Goal: Find contact information: Find contact information

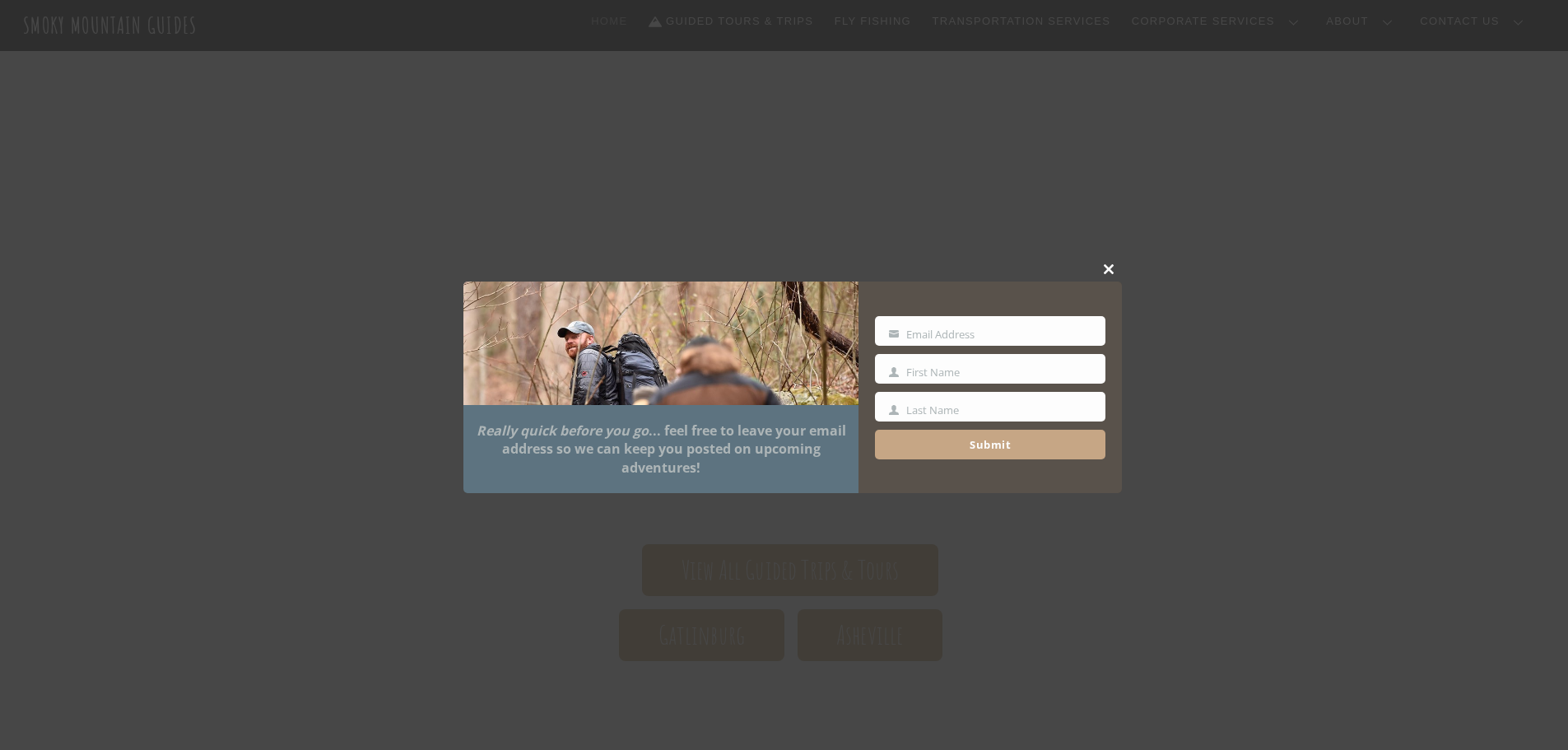
click at [1103, 269] on span at bounding box center [1109, 269] width 25 height 10
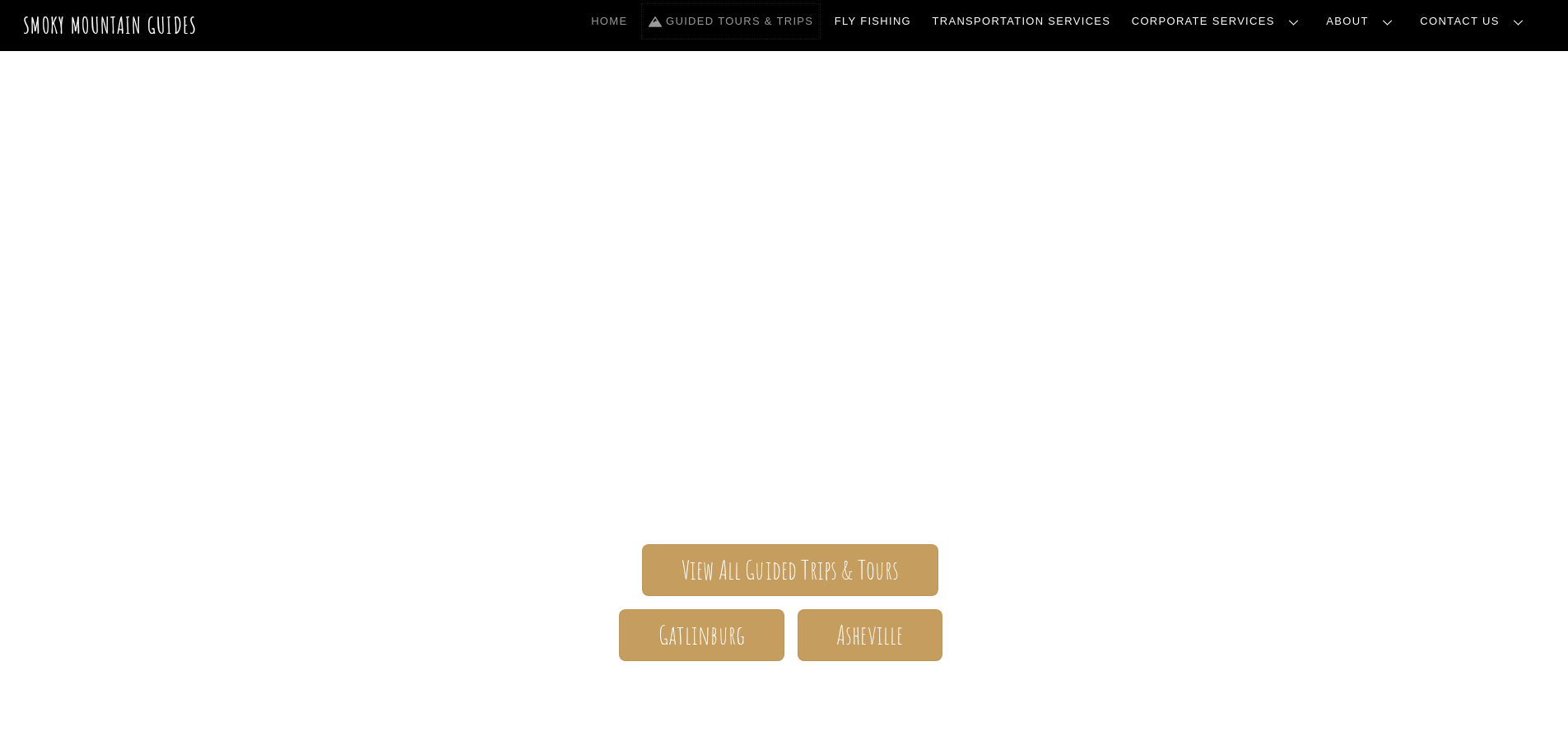
click at [788, 21] on link "Guided Tours & Trips" at bounding box center [731, 22] width 178 height 35
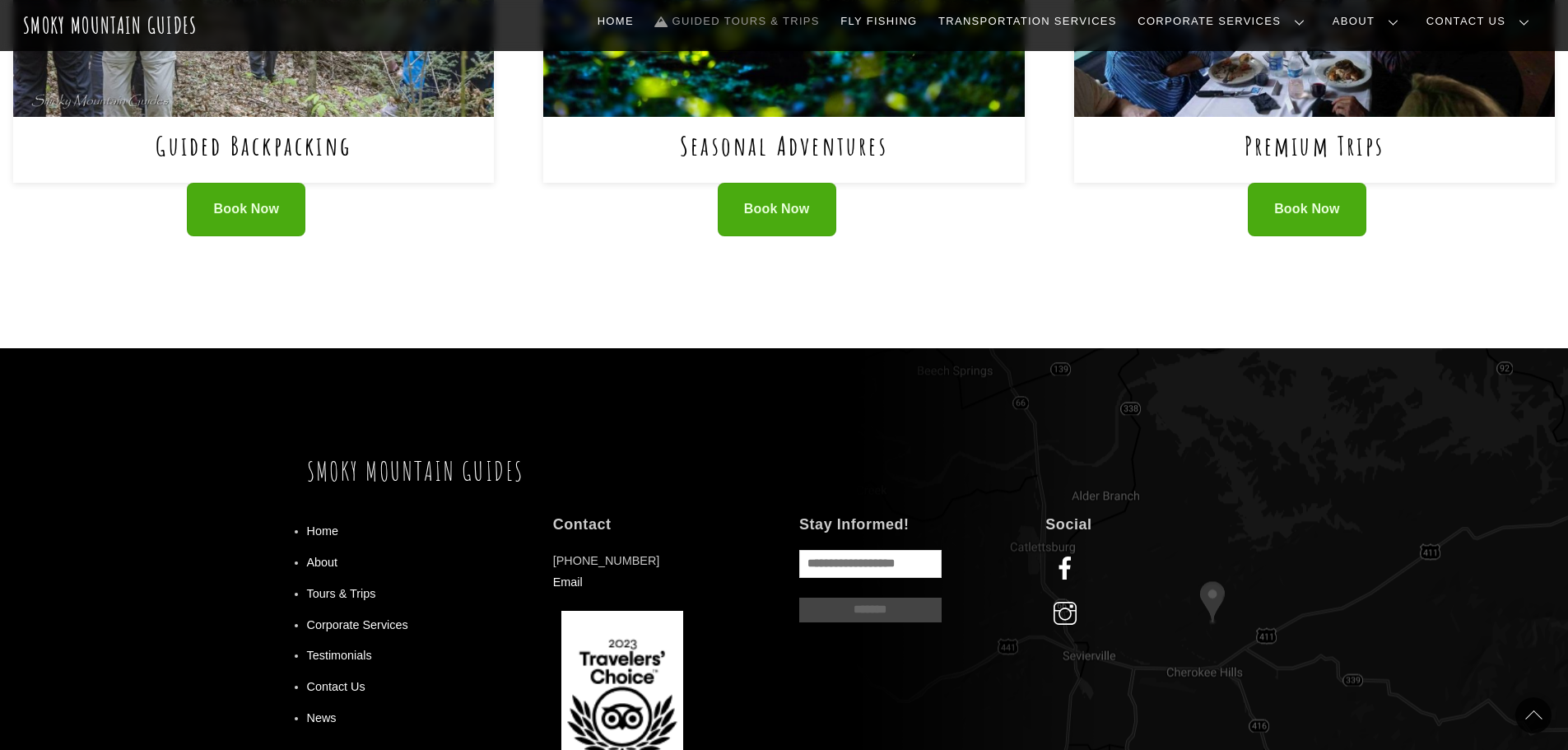
scroll to position [1400, 0]
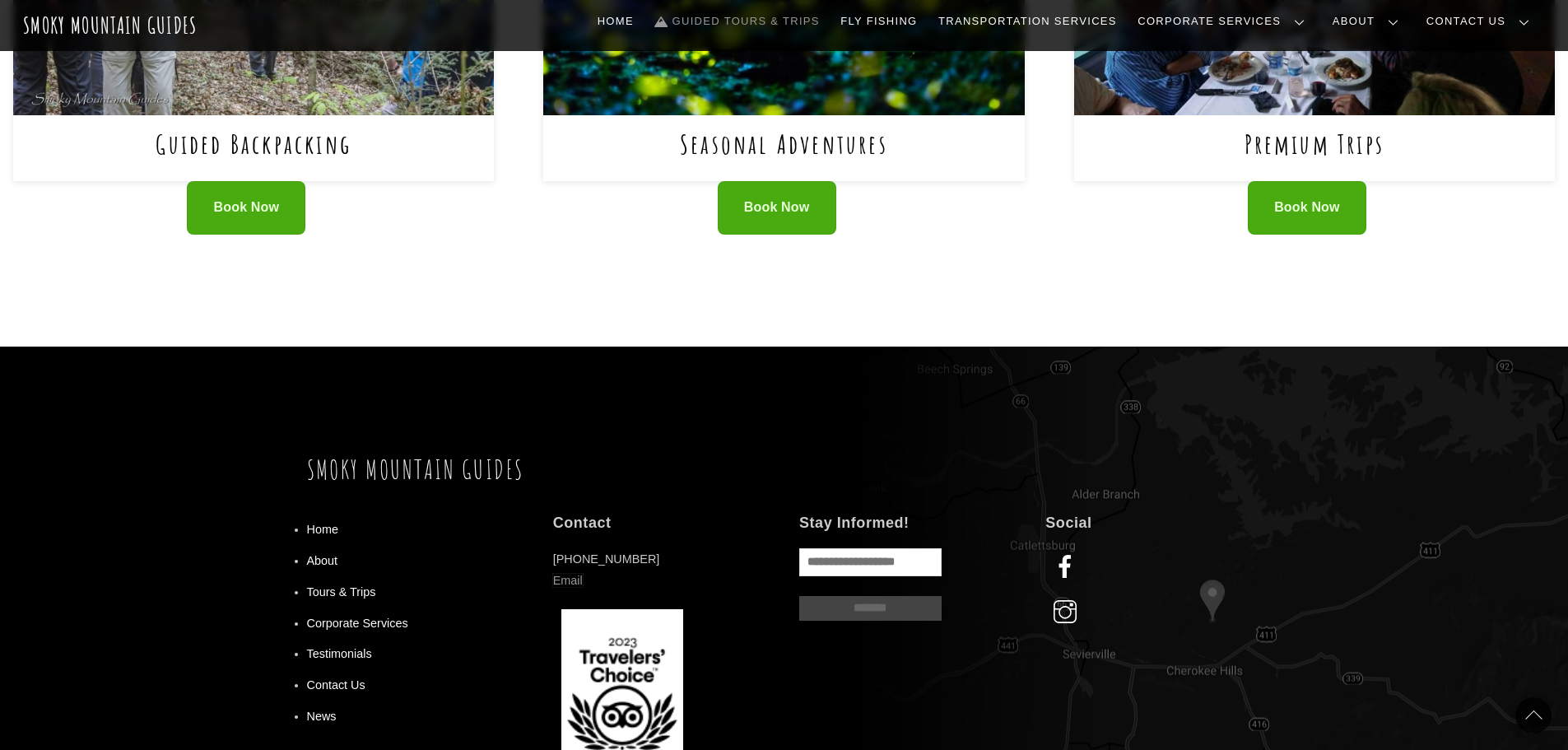
click at [561, 574] on link "Email" at bounding box center [568, 580] width 30 height 13
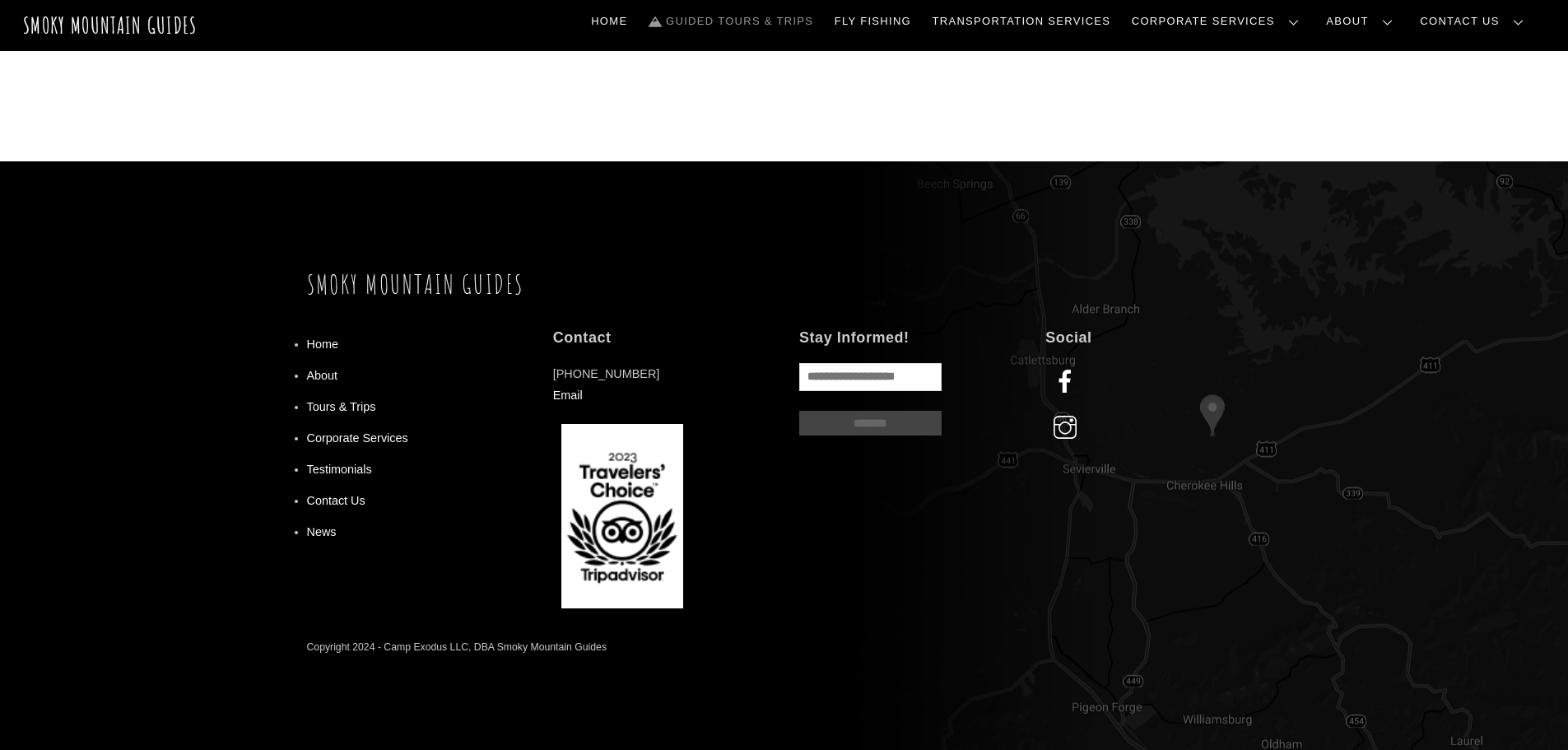
scroll to position [1409, 0]
